Goal: Task Accomplishment & Management: Manage account settings

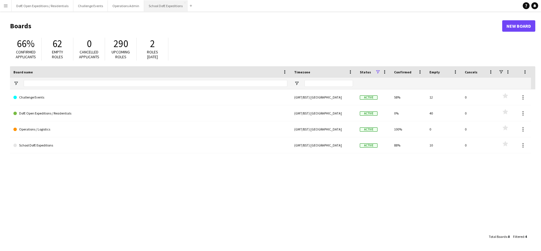
click at [156, 6] on button "School DofE Expeditions Close" at bounding box center [165, 5] width 43 height 11
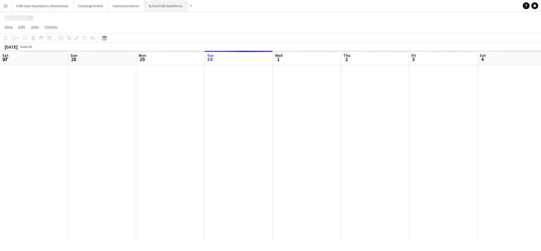
scroll to position [0, 136]
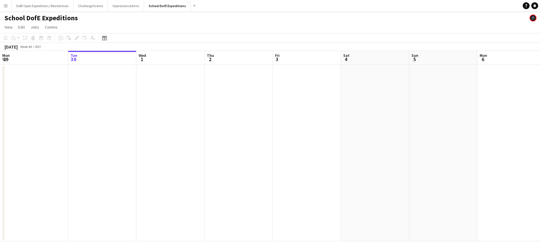
click at [105, 38] on icon "Date picker" at bounding box center [104, 38] width 5 height 5
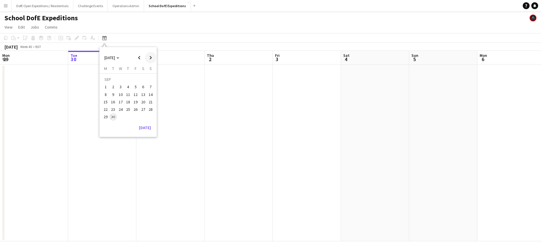
click at [149, 56] on span "Next month" at bounding box center [150, 57] width 11 height 11
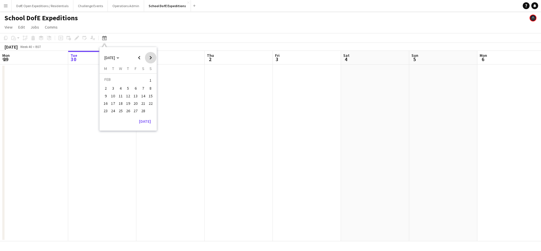
click at [149, 56] on span "Next month" at bounding box center [150, 57] width 11 height 11
click at [145, 101] on span "20" at bounding box center [143, 101] width 7 height 7
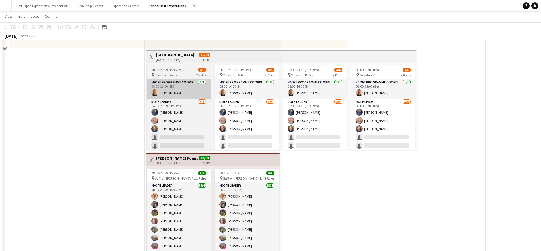
scroll to position [83, 0]
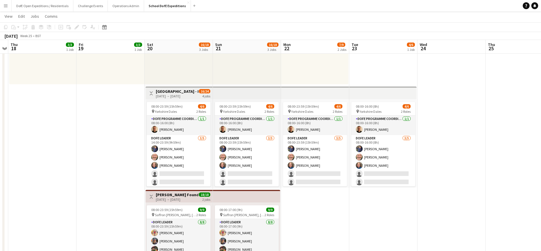
click at [185, 92] on h3 "[GEOGRAPHIC_DATA] - DofE Silver Qualifier" at bounding box center [177, 91] width 43 height 5
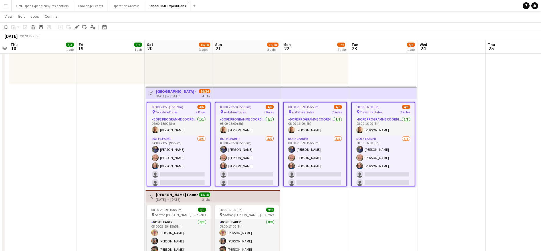
scroll to position [0, 196]
click at [187, 90] on h3 "[GEOGRAPHIC_DATA] - DofE Silver Qualifier" at bounding box center [177, 91] width 43 height 5
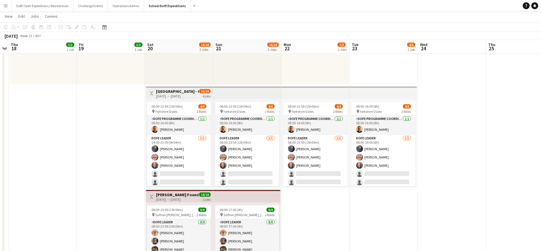
drag, startPoint x: 187, startPoint y: 89, endPoint x: 152, endPoint y: 71, distance: 40.1
click at [187, 89] on h3 "[GEOGRAPHIC_DATA] - DofE Silver Qualifier" at bounding box center [177, 91] width 43 height 5
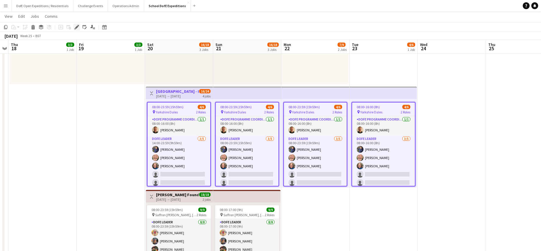
click at [78, 25] on icon at bounding box center [78, 25] width 1 height 1
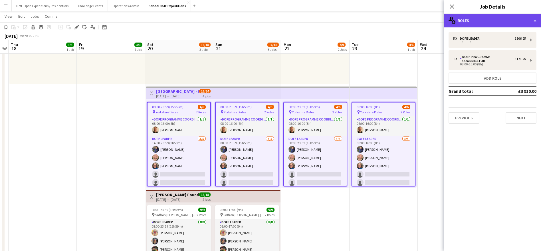
click at [484, 22] on div "multiple-users-add Roles" at bounding box center [492, 21] width 97 height 14
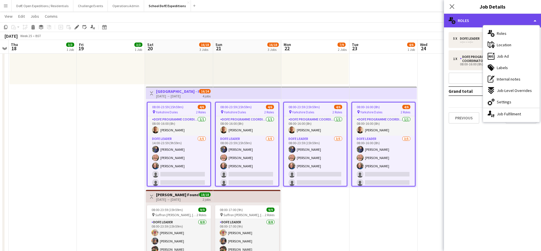
click at [484, 21] on div "multiple-users-add Roles" at bounding box center [492, 21] width 97 height 14
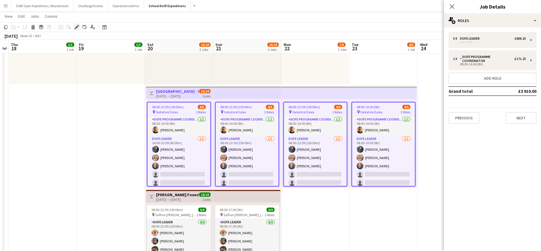
click at [77, 25] on icon "Edit" at bounding box center [76, 27] width 5 height 5
click at [454, 6] on icon "Close pop-in" at bounding box center [451, 6] width 5 height 5
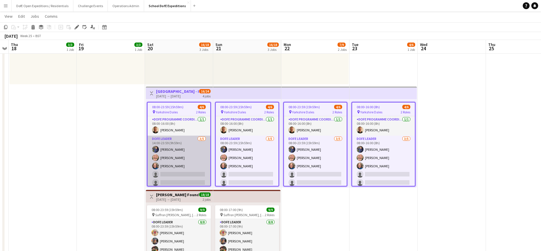
click at [183, 156] on app-card-role "DofE Leader [DATE] 14:00-23:59 (9h59m) [PERSON_NAME] [PERSON_NAME] [PERSON_NAME…" at bounding box center [179, 162] width 63 height 53
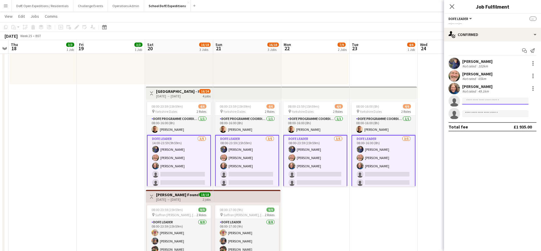
click at [483, 101] on input at bounding box center [495, 101] width 66 height 7
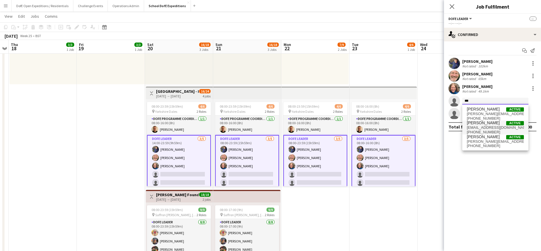
type input "***"
click at [478, 124] on span "[PERSON_NAME]" at bounding box center [483, 122] width 33 height 5
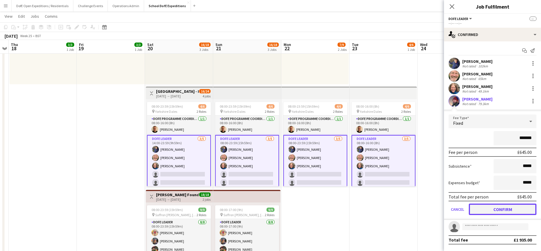
click at [493, 210] on button "Confirm" at bounding box center [503, 209] width 68 height 11
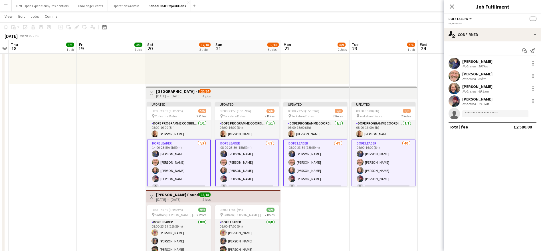
scroll to position [7, 0]
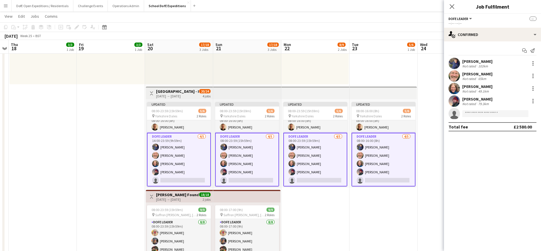
click at [453, 7] on icon "Close pop-in" at bounding box center [452, 6] width 5 height 5
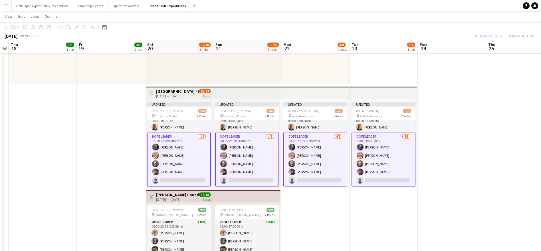
click at [444, 101] on app-date-cell at bounding box center [452, 137] width 68 height 312
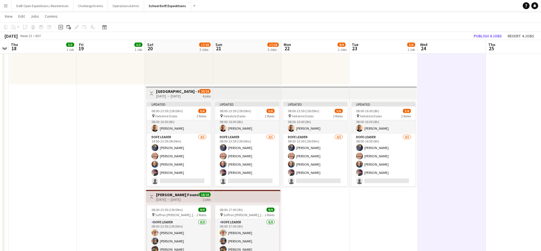
scroll to position [6, 0]
drag, startPoint x: 490, startPoint y: 37, endPoint x: 461, endPoint y: 36, distance: 29.1
click at [490, 36] on button "Publish 4 jobs" at bounding box center [488, 35] width 33 height 7
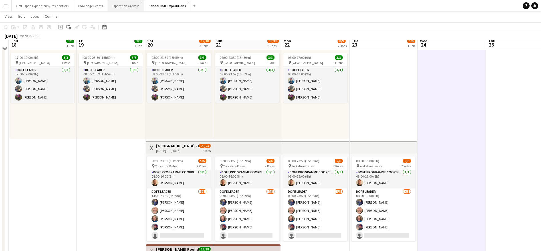
scroll to position [38, 0]
